Goal: Transaction & Acquisition: Purchase product/service

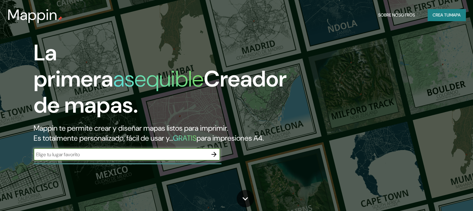
click at [110, 158] on input "text" at bounding box center [121, 154] width 174 height 7
type input "Machali"
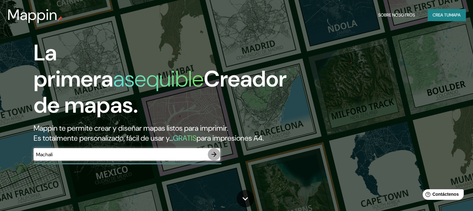
click at [211, 158] on icon "button" at bounding box center [213, 153] width 7 height 7
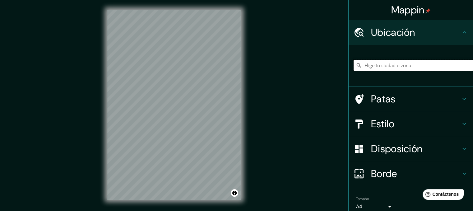
click at [415, 67] on input "Elige tu ciudad o zona" at bounding box center [413, 65] width 119 height 11
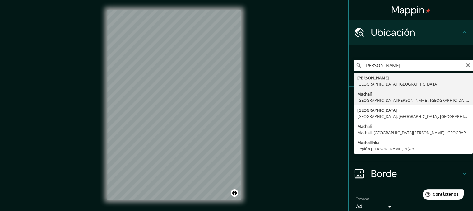
type input "Machalí, [GEOGRAPHIC_DATA][PERSON_NAME], [GEOGRAPHIC_DATA]"
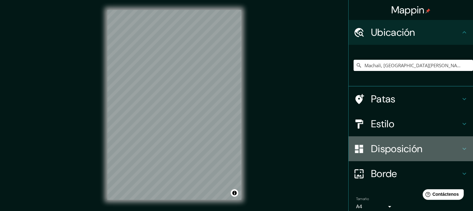
click at [391, 147] on font "Disposición" at bounding box center [396, 148] width 51 height 13
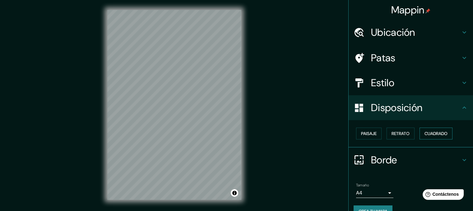
click at [429, 132] on font "Cuadrado" at bounding box center [435, 134] width 23 height 6
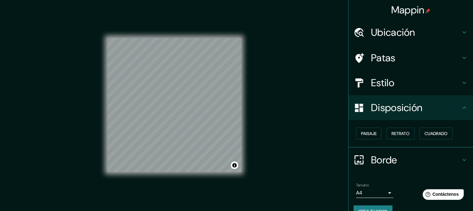
click at [378, 188] on body "Mappin Ubicación Machalí, [GEOGRAPHIC_DATA][PERSON_NAME], [GEOGRAPHIC_DATA] Pat…" at bounding box center [236, 105] width 473 height 211
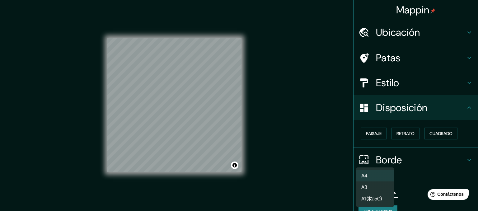
click at [379, 189] on li "A3" at bounding box center [374, 187] width 37 height 12
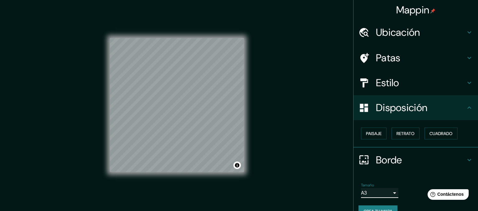
type input "a4"
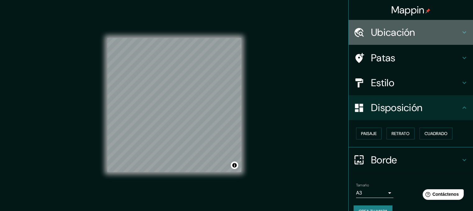
click at [401, 40] on div "Ubicación" at bounding box center [411, 32] width 124 height 25
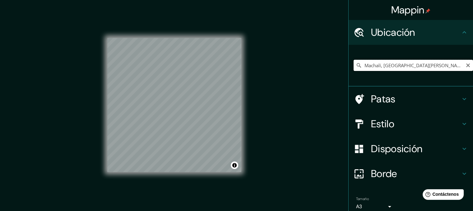
click at [448, 63] on input "Machalí, [GEOGRAPHIC_DATA][PERSON_NAME], [GEOGRAPHIC_DATA]" at bounding box center [413, 65] width 119 height 11
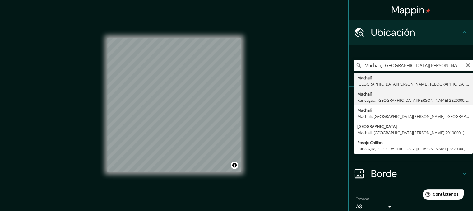
type input "Machalí, [GEOGRAPHIC_DATA], [GEOGRAPHIC_DATA][PERSON_NAME] 2820000, [GEOGRAPHIC…"
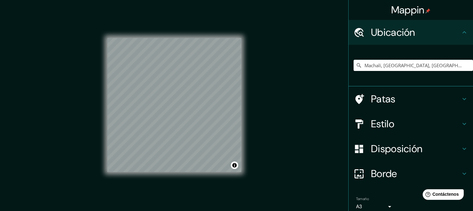
click at [428, 121] on h4 "Estilo" at bounding box center [416, 124] width 90 height 12
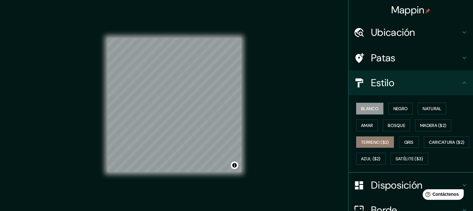
click at [372, 147] on button "Terreno ($2)" at bounding box center [375, 142] width 38 height 12
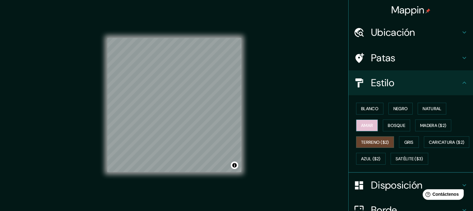
click at [364, 128] on font "Amar" at bounding box center [367, 125] width 12 height 8
click at [369, 140] on font "Terreno ($2)" at bounding box center [375, 142] width 28 height 6
click at [433, 111] on font "Natural" at bounding box center [432, 109] width 19 height 6
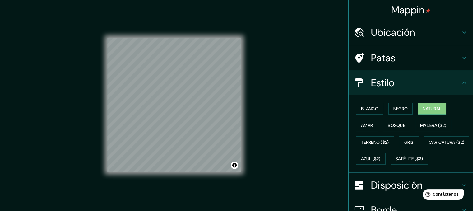
click at [346, 103] on div "Mappin Ubicación Machalí, [GEOGRAPHIC_DATA], [GEOGRAPHIC_DATA][PERSON_NAME] 282…" at bounding box center [236, 110] width 473 height 220
